Goal: Task Accomplishment & Management: Manage account settings

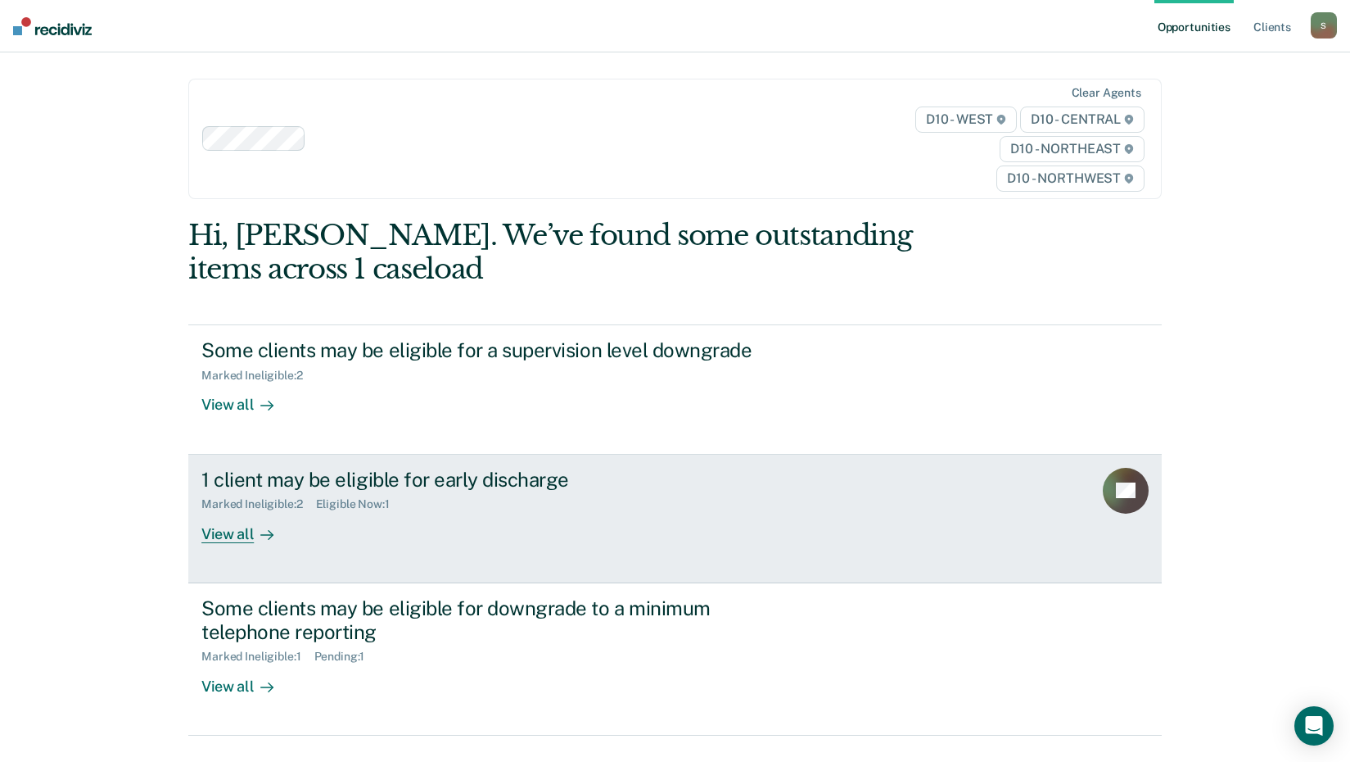
click at [228, 536] on div "View all" at bounding box center [247, 527] width 92 height 32
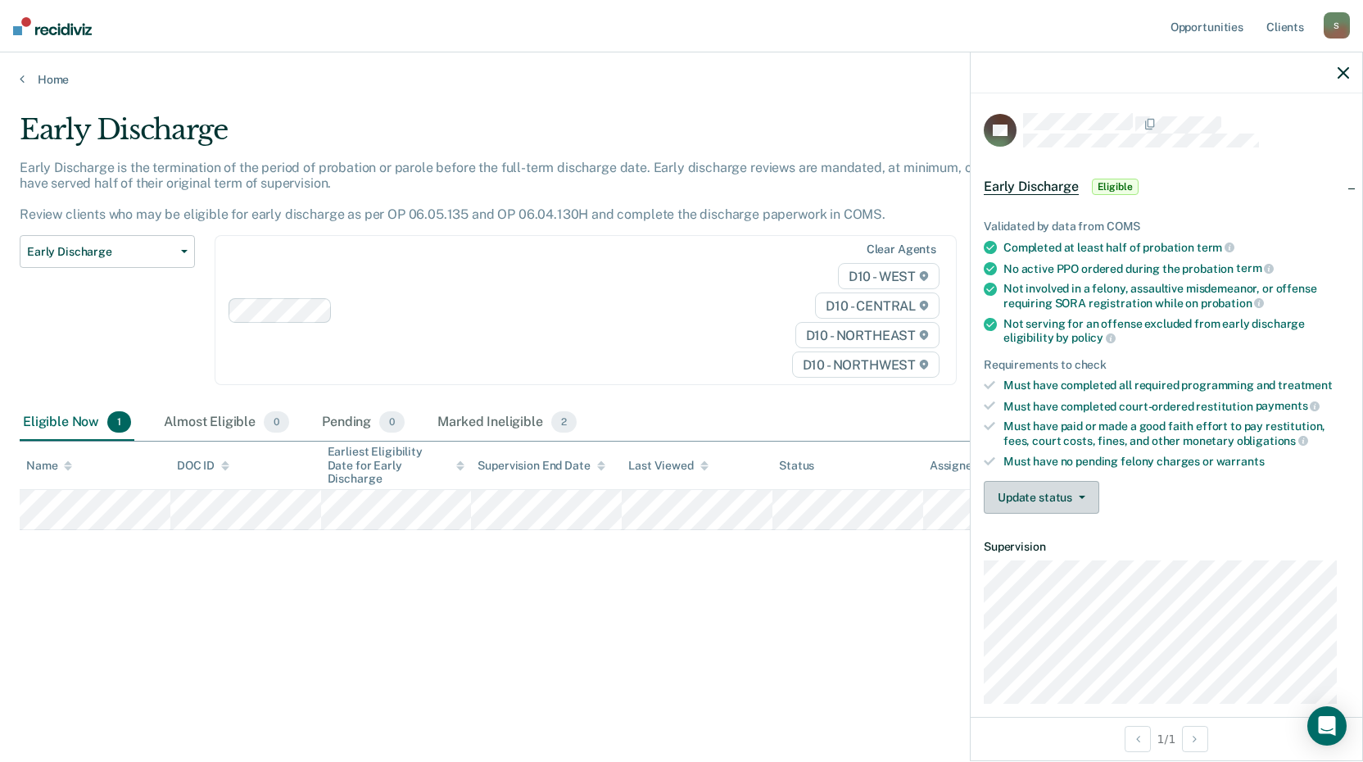
click at [1068, 491] on button "Update status" at bounding box center [1041, 497] width 115 height 33
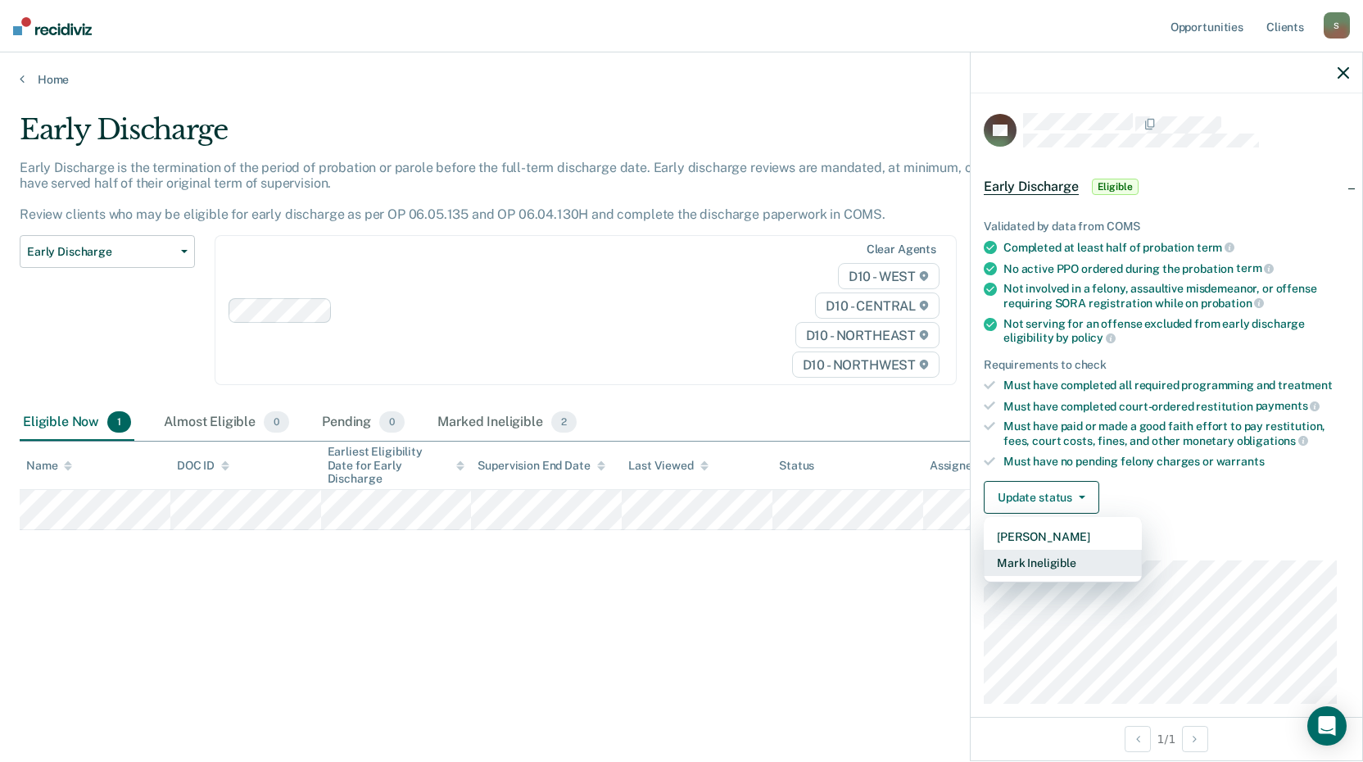
click at [1073, 554] on button "Mark Ineligible" at bounding box center [1063, 562] width 158 height 26
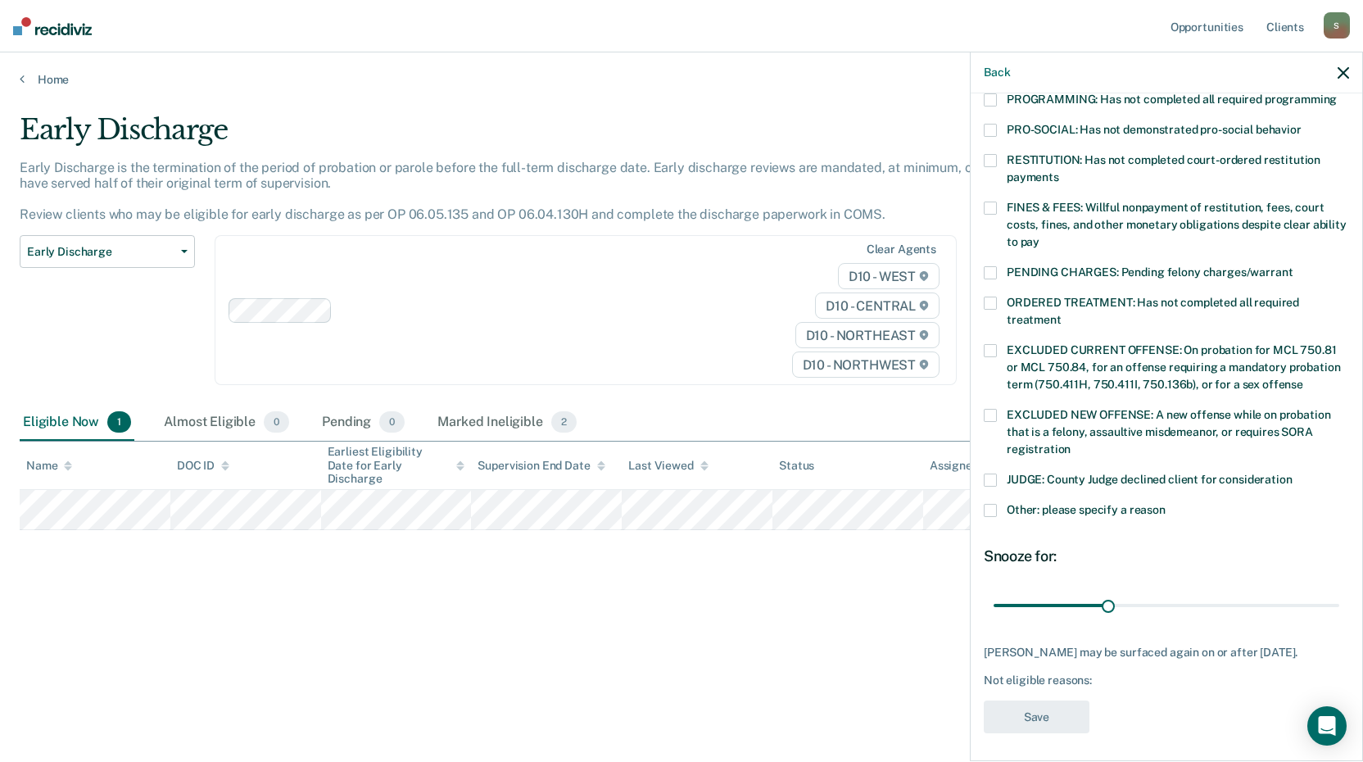
scroll to position [216, 0]
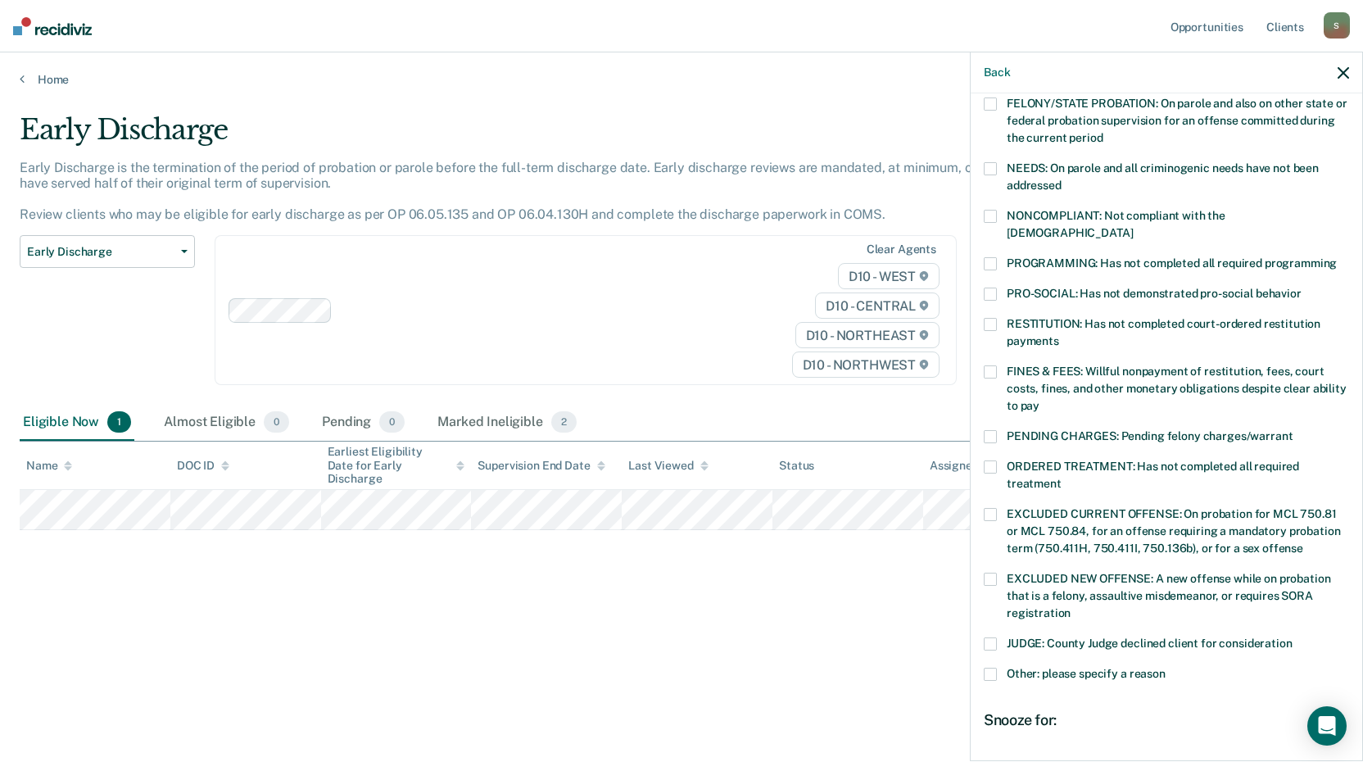
click at [986, 460] on span at bounding box center [990, 466] width 13 height 13
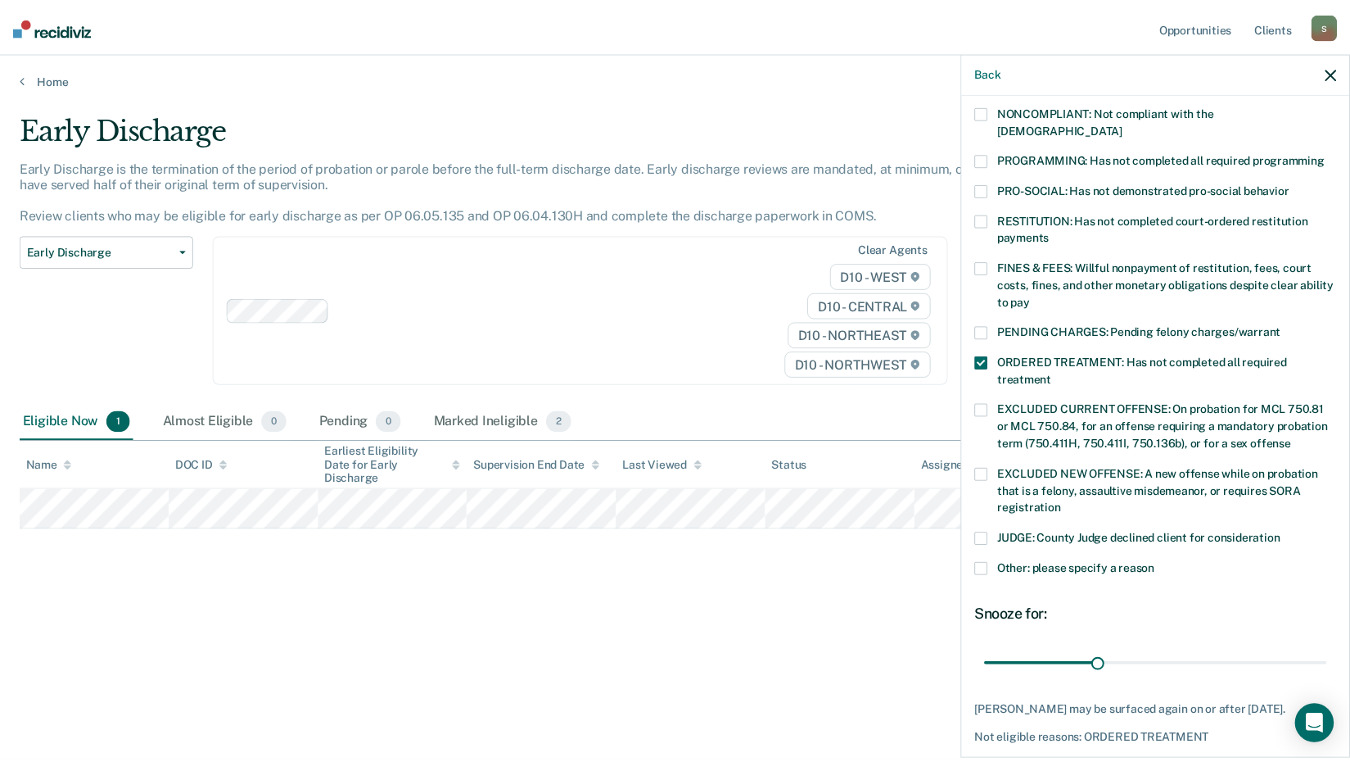
scroll to position [380, 0]
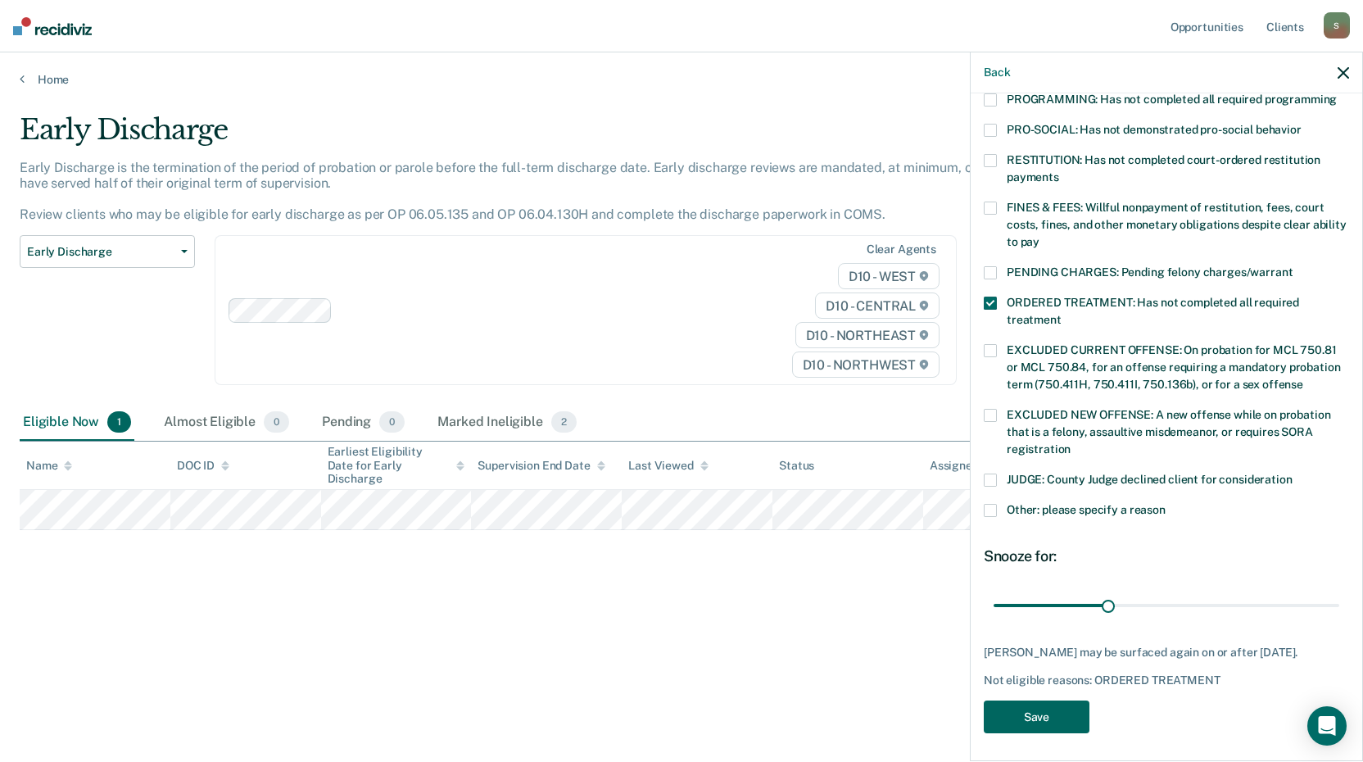
click at [1066, 700] on button "Save" at bounding box center [1037, 717] width 106 height 34
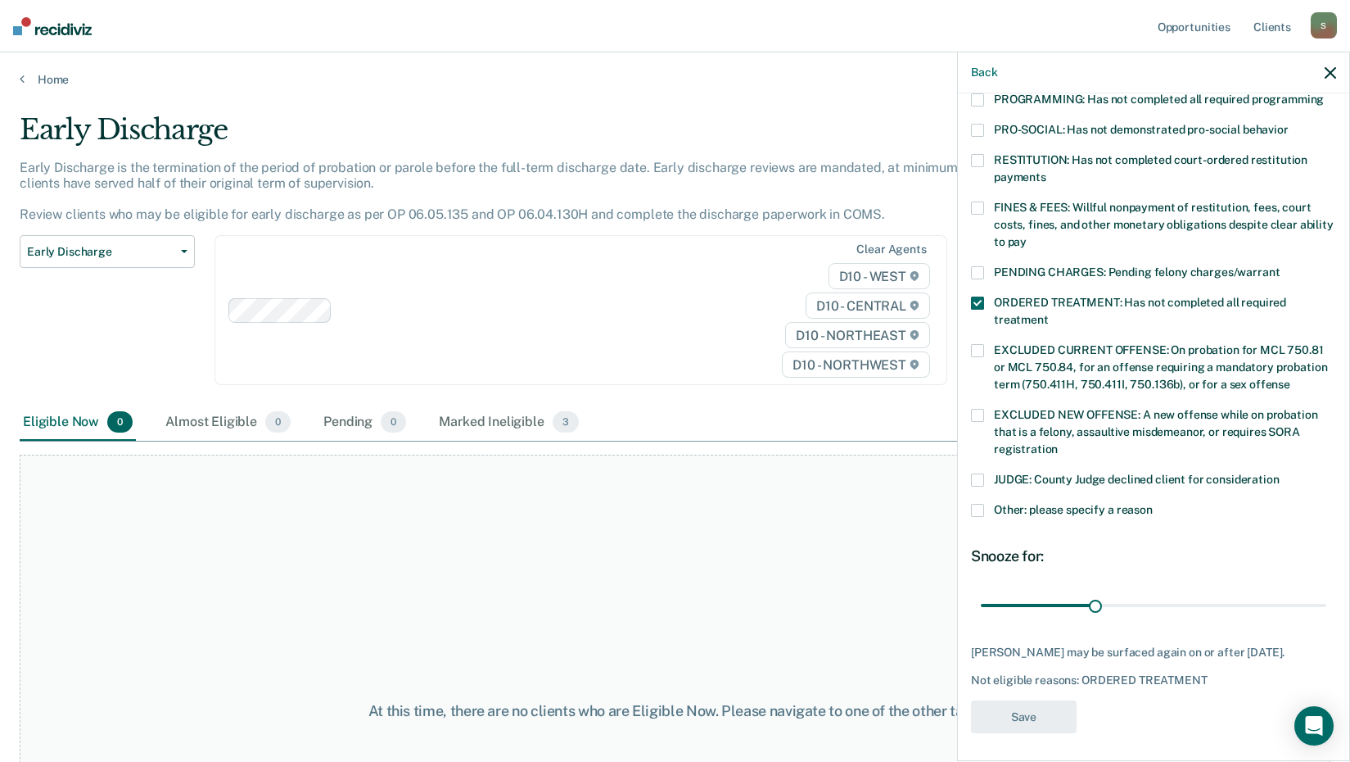
scroll to position [278, 0]
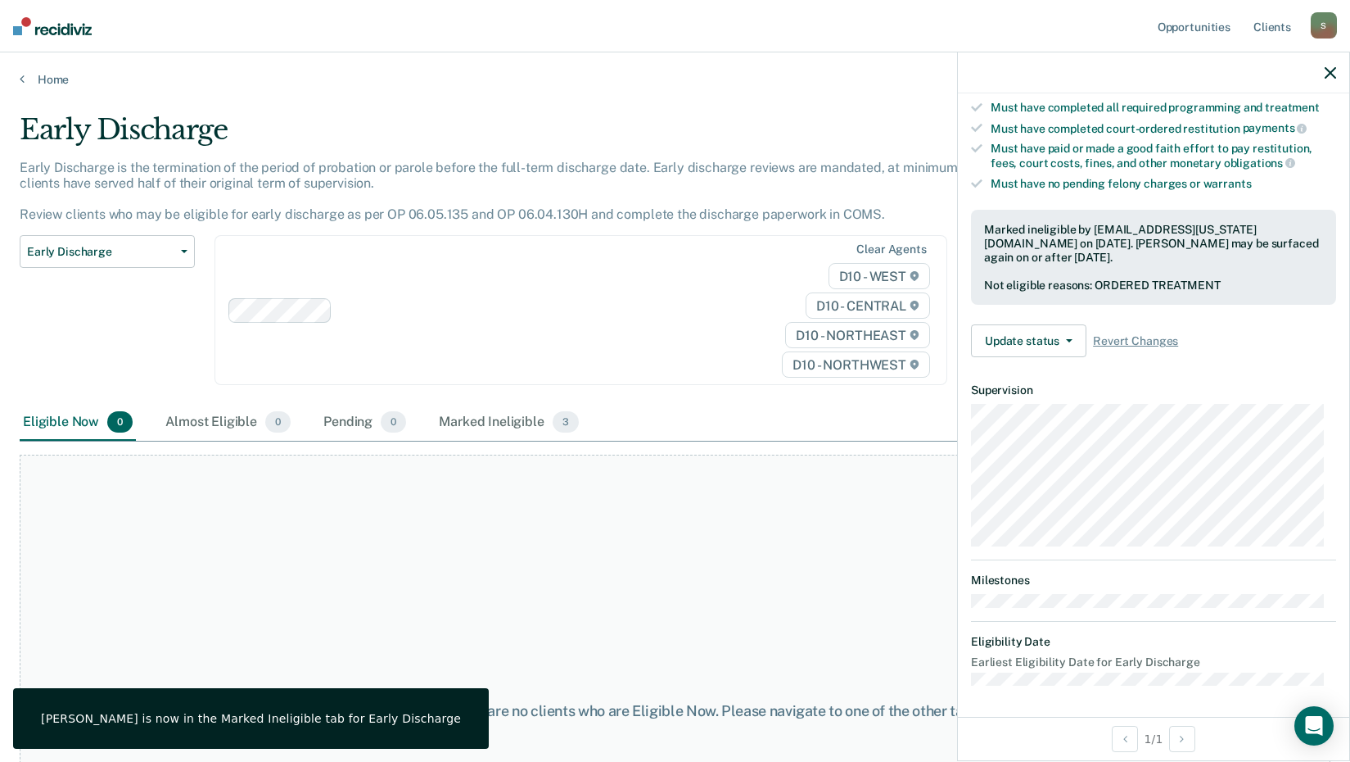
click at [1327, 75] on icon "button" at bounding box center [1330, 72] width 11 height 11
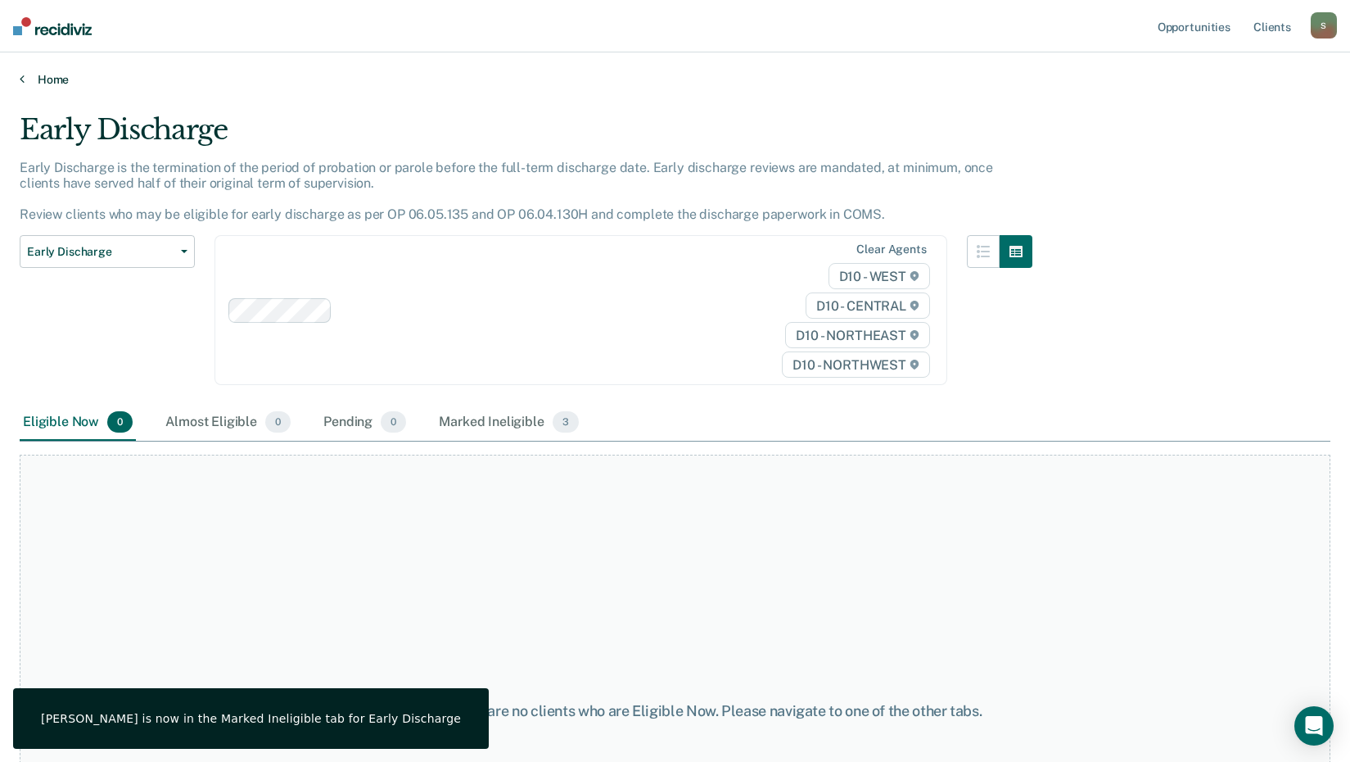
click at [35, 76] on link "Home" at bounding box center [675, 79] width 1311 height 15
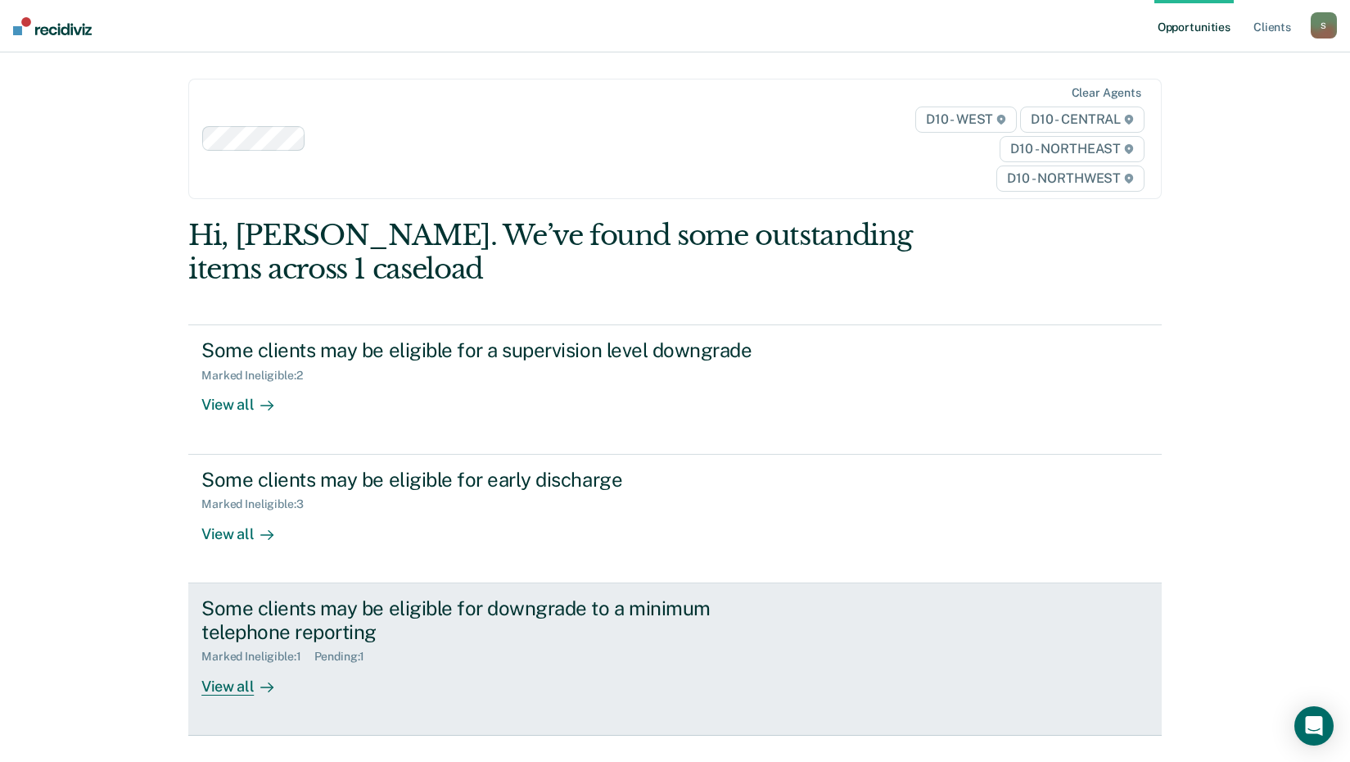
scroll to position [75, 0]
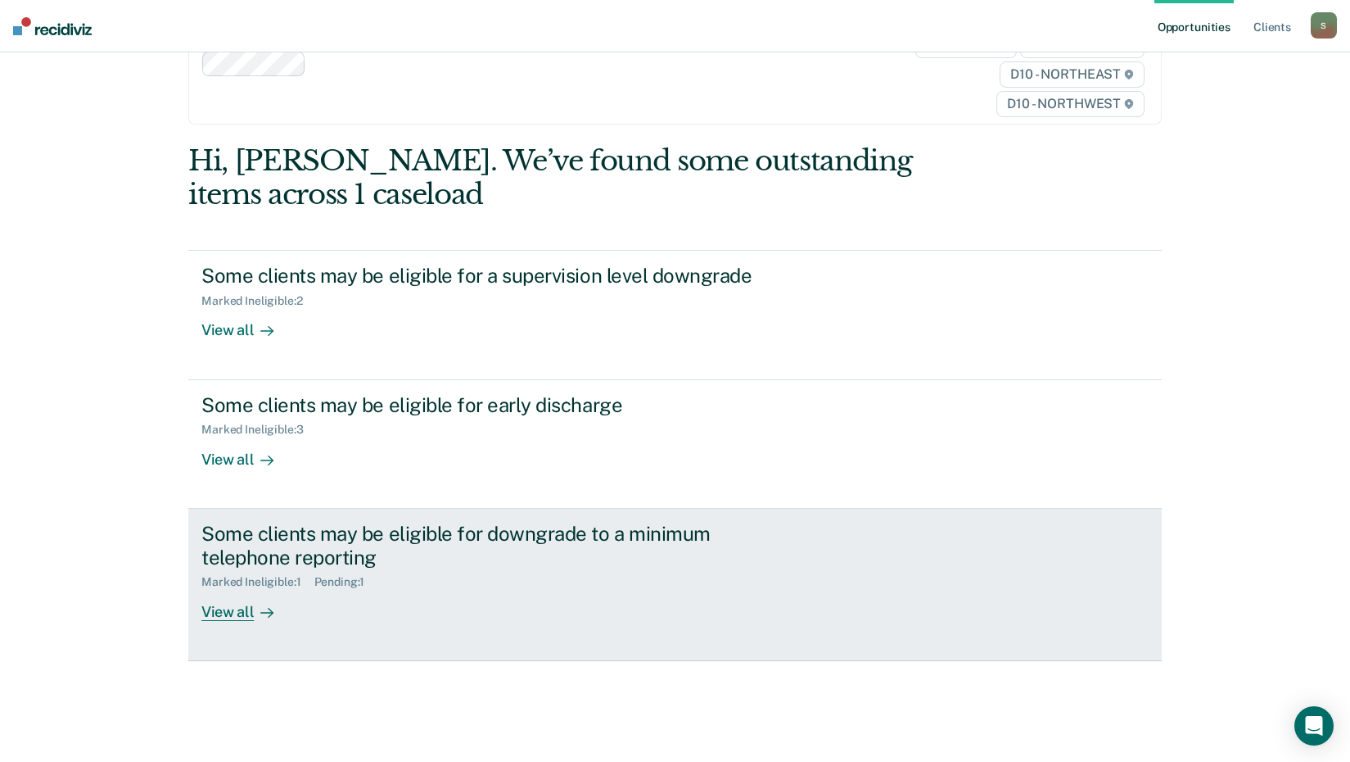
click at [232, 609] on div "View all" at bounding box center [247, 605] width 92 height 32
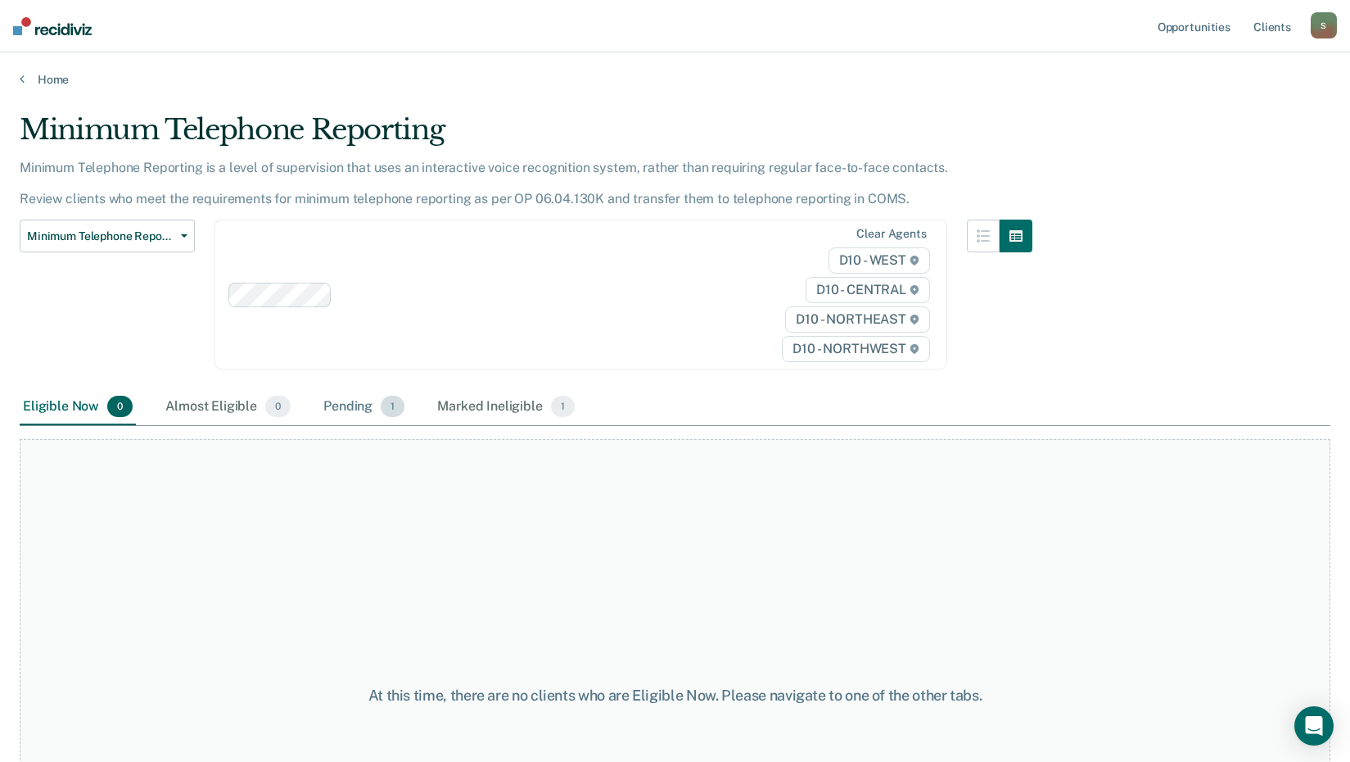
click at [332, 400] on div "Pending 1" at bounding box center [364, 407] width 88 height 36
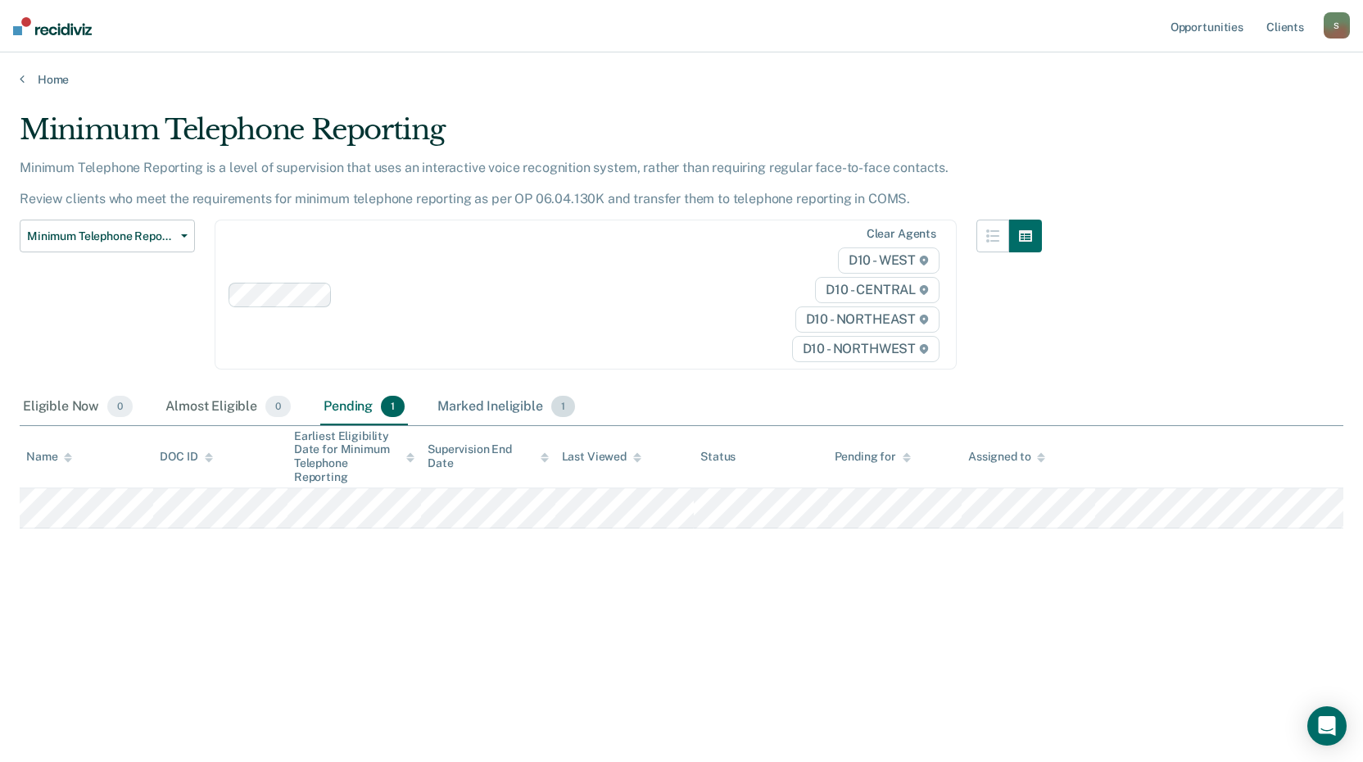
click at [445, 409] on div "Marked Ineligible 1" at bounding box center [506, 407] width 144 height 36
click at [93, 415] on div "Eligible Now 0" at bounding box center [78, 407] width 116 height 36
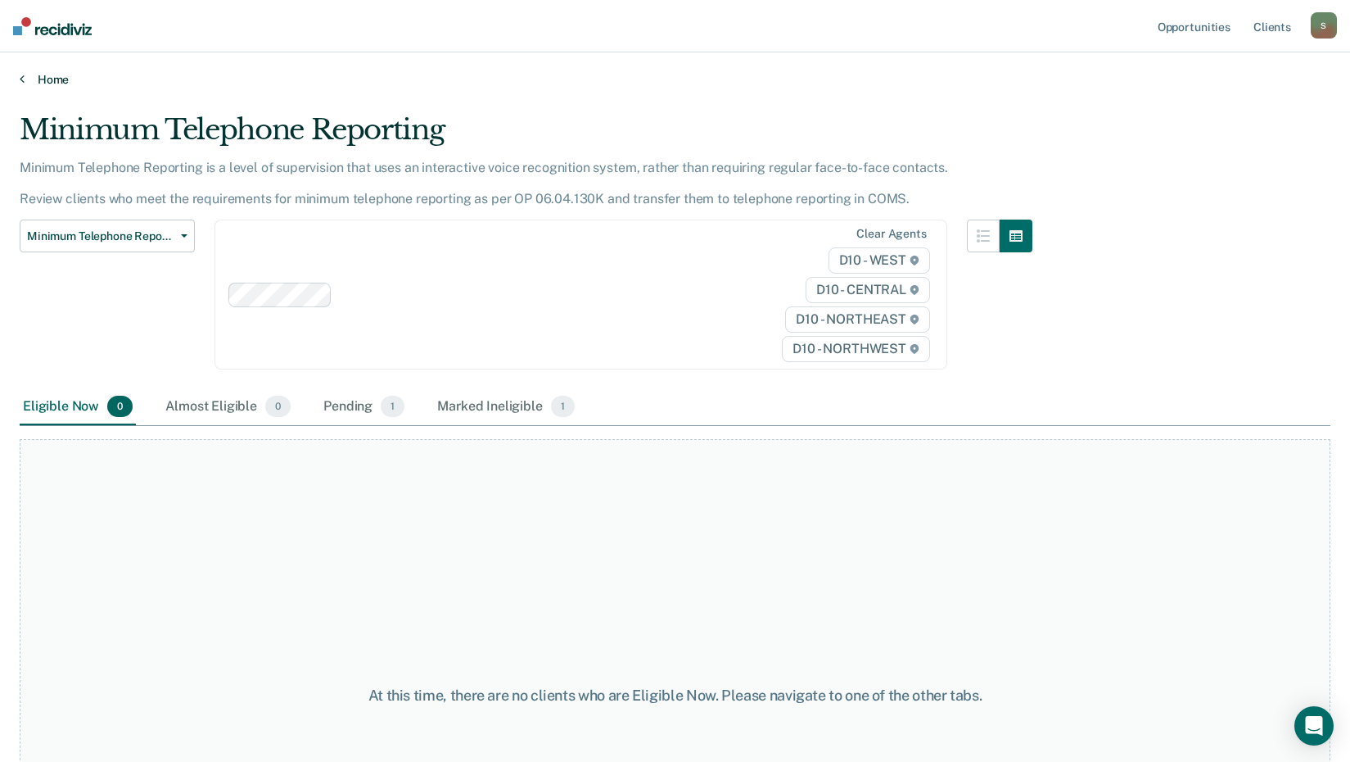
click at [49, 76] on link "Home" at bounding box center [675, 79] width 1311 height 15
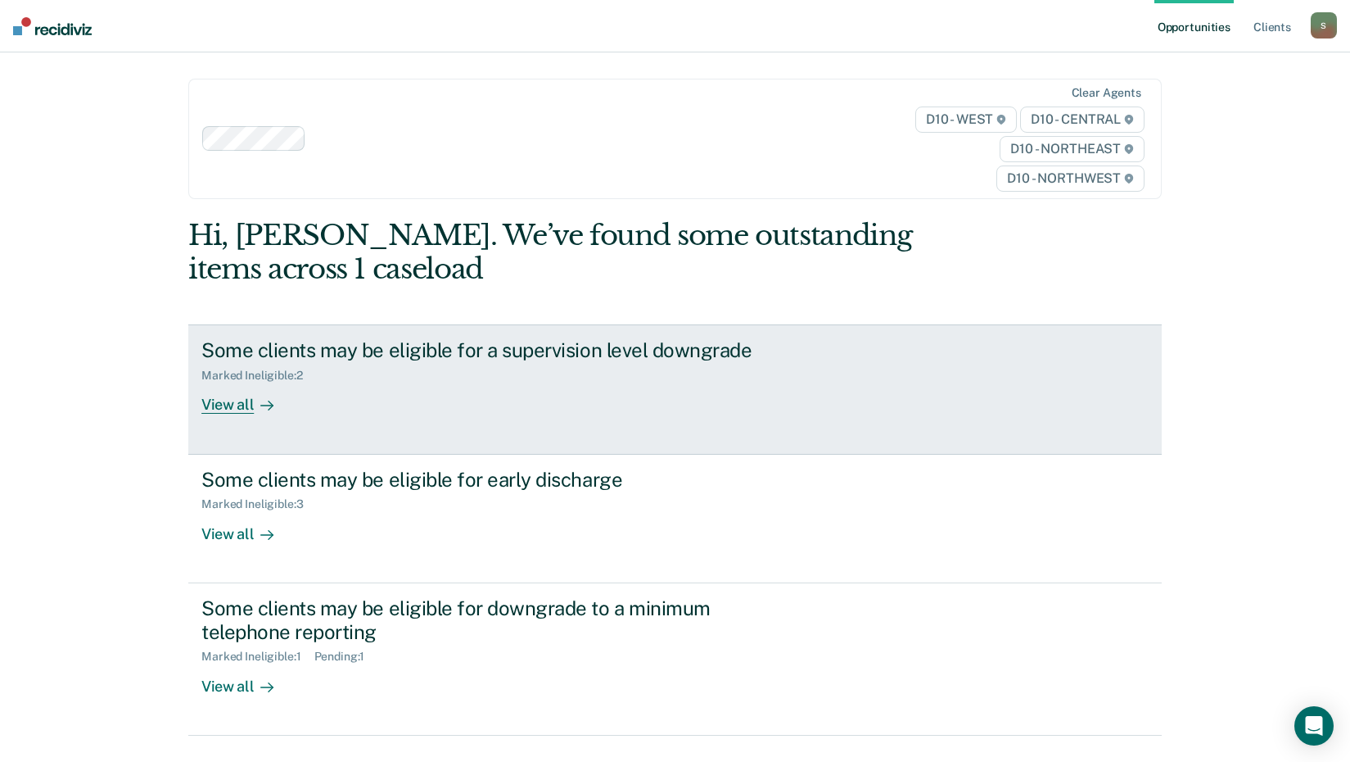
click at [223, 386] on div "View all" at bounding box center [247, 398] width 92 height 32
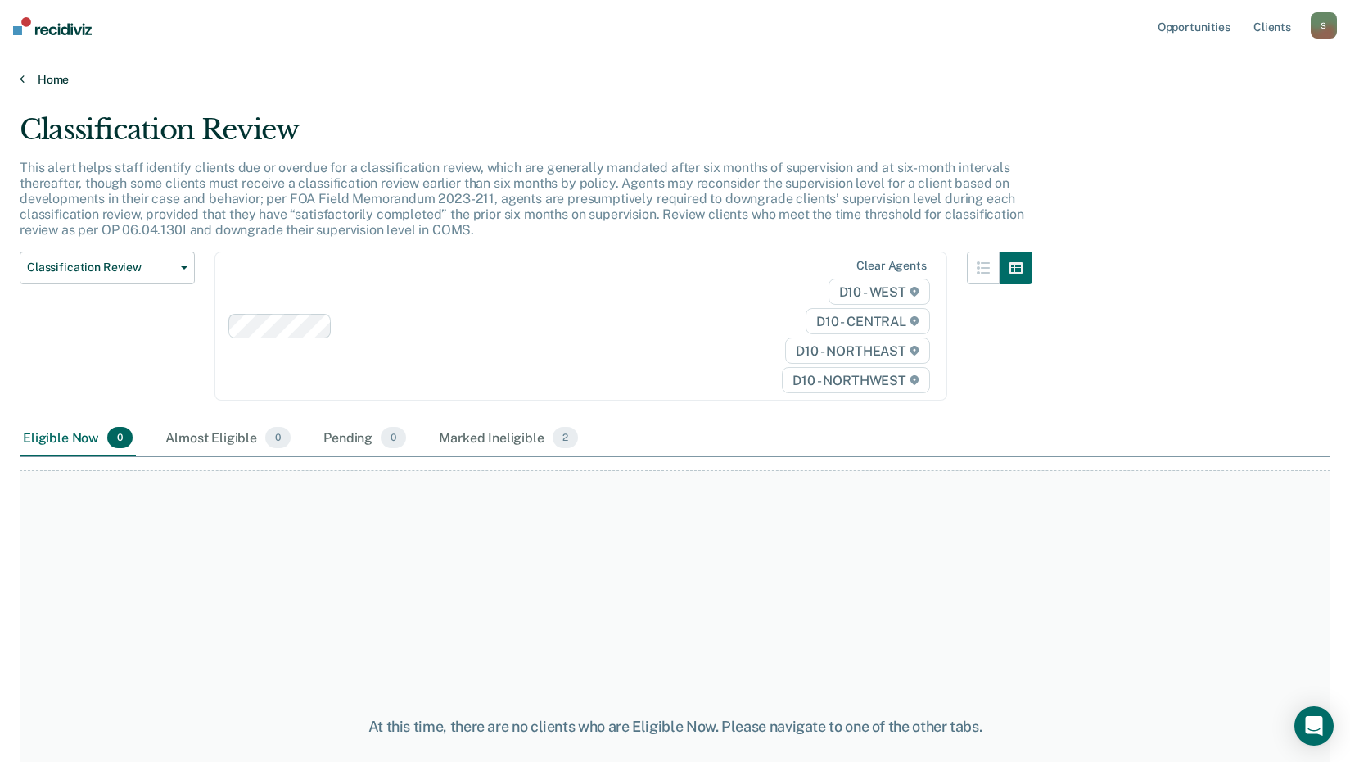
click at [29, 80] on link "Home" at bounding box center [675, 79] width 1311 height 15
